Goal: Task Accomplishment & Management: Manage account settings

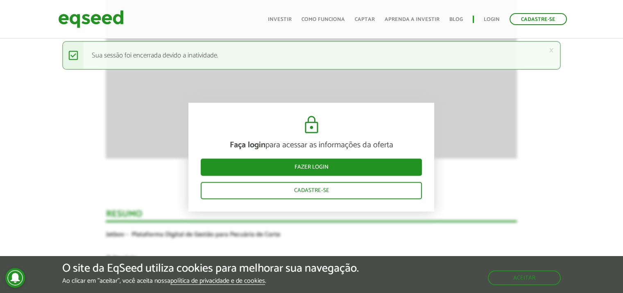
scroll to position [1057, 0]
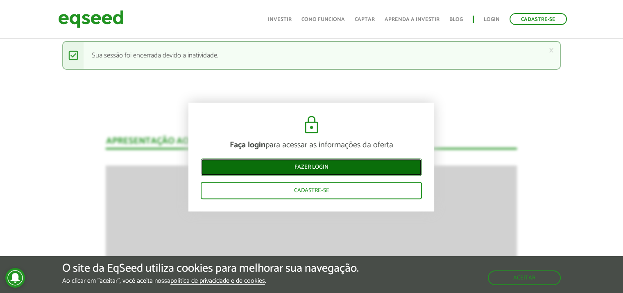
click at [324, 163] on link "Fazer login" at bounding box center [311, 166] width 221 height 17
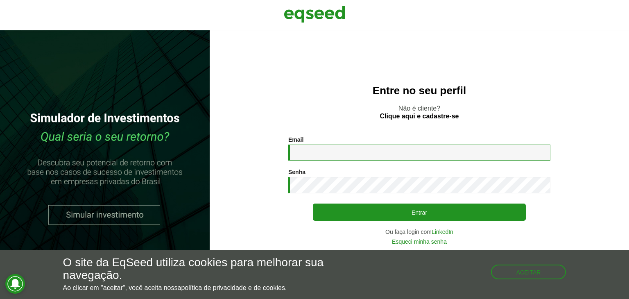
click at [347, 156] on input "Email *" at bounding box center [419, 153] width 262 height 16
type input "**********"
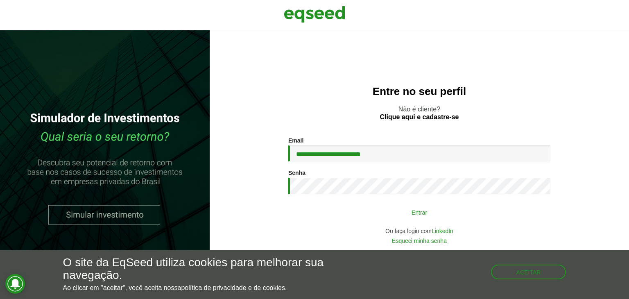
click at [437, 215] on button "Entrar" at bounding box center [419, 212] width 213 height 16
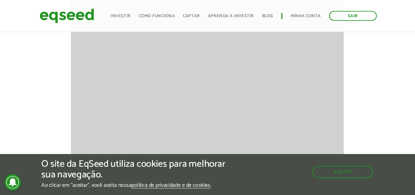
scroll to position [1044, 0]
